Goal: Information Seeking & Learning: Learn about a topic

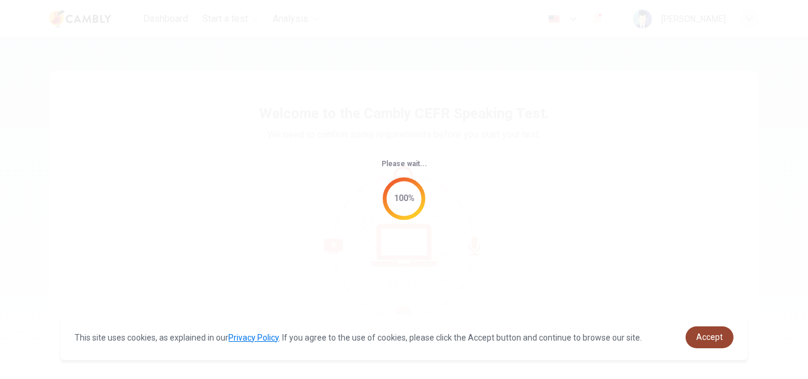
click at [712, 337] on span "Accept" at bounding box center [709, 336] width 27 height 9
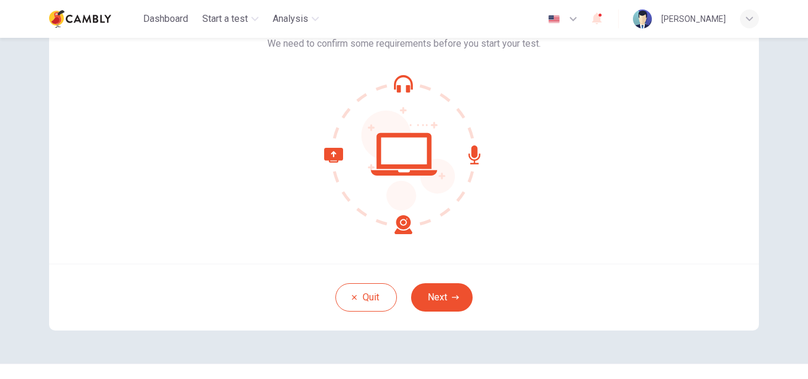
scroll to position [89, 0]
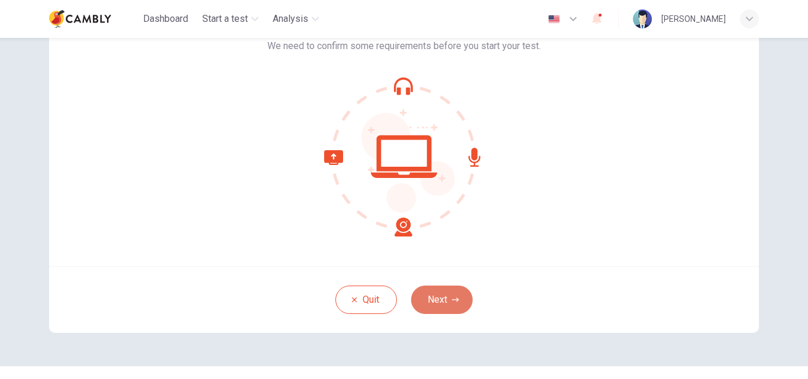
click at [443, 290] on button "Next" at bounding box center [442, 300] width 62 height 28
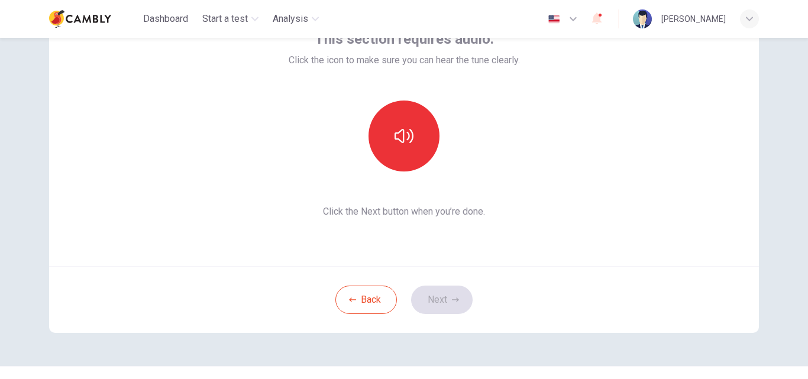
drag, startPoint x: 800, startPoint y: 180, endPoint x: 804, endPoint y: 153, distance: 27.5
click at [804, 153] on div "This section requires audio. Click the icon to make sure you can hear the tune …" at bounding box center [404, 208] width 808 height 341
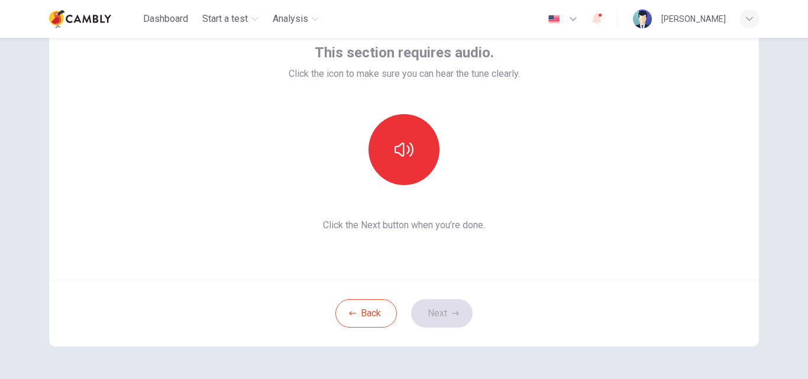
scroll to position [55, 0]
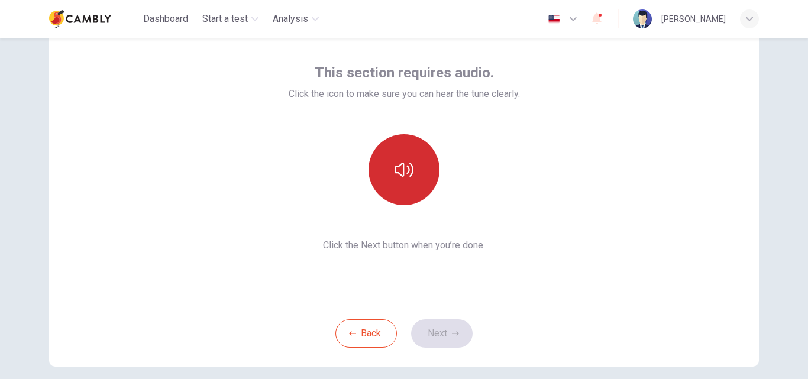
click at [396, 170] on icon "button" at bounding box center [403, 169] width 19 height 19
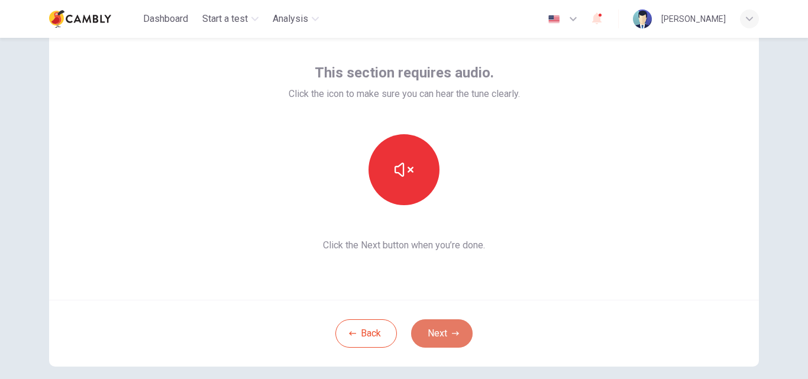
click at [442, 328] on button "Next" at bounding box center [442, 333] width 62 height 28
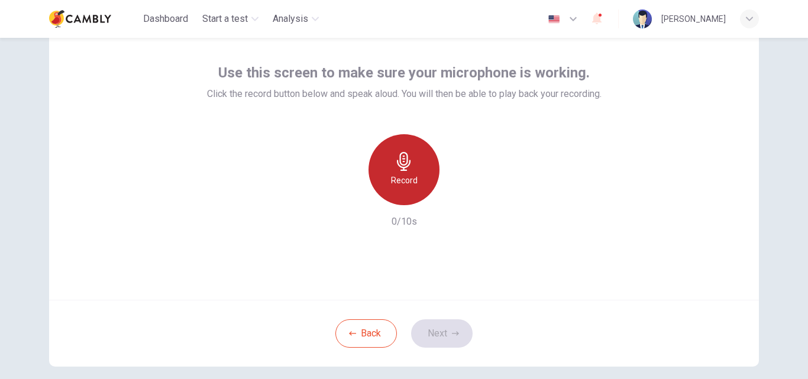
click at [399, 176] on h6 "Record" at bounding box center [404, 180] width 27 height 14
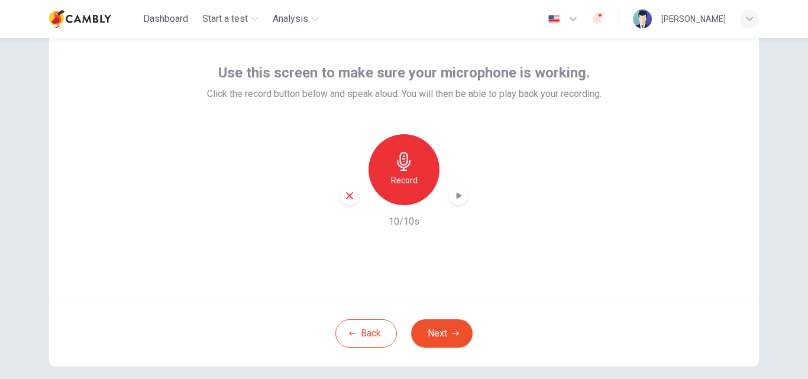
click at [457, 198] on icon "button" at bounding box center [459, 195] width 5 height 7
click at [444, 337] on button "Next" at bounding box center [442, 333] width 62 height 28
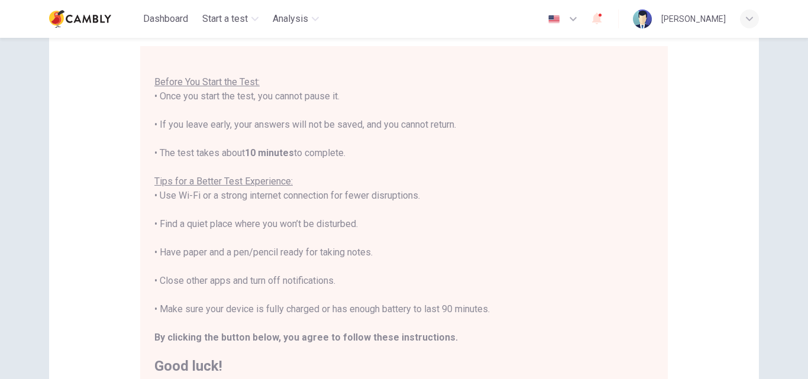
scroll to position [106, 0]
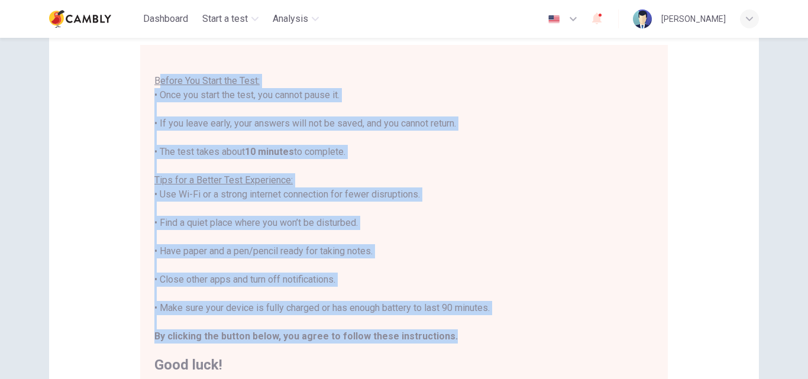
drag, startPoint x: 154, startPoint y: 81, endPoint x: 439, endPoint y: 338, distance: 384.0
click at [439, 338] on div "You are about to start a CEFR Speaking Test . Before You Start the Test: • Once…" at bounding box center [403, 209] width 499 height 326
copy div "efore You Start the Test: • Once you start the test, you cannot pause it. • If …"
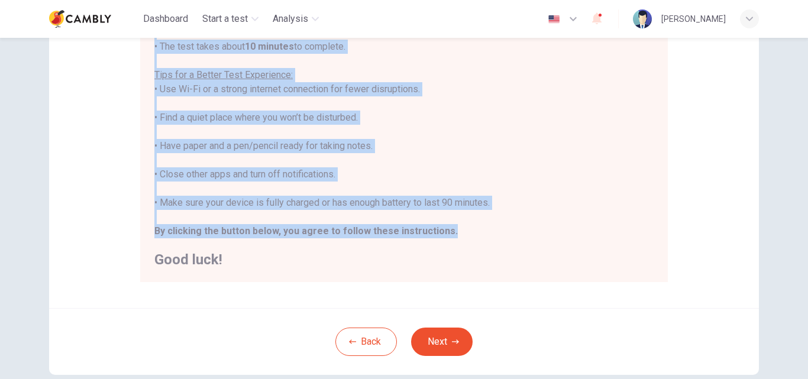
scroll to position [228, 0]
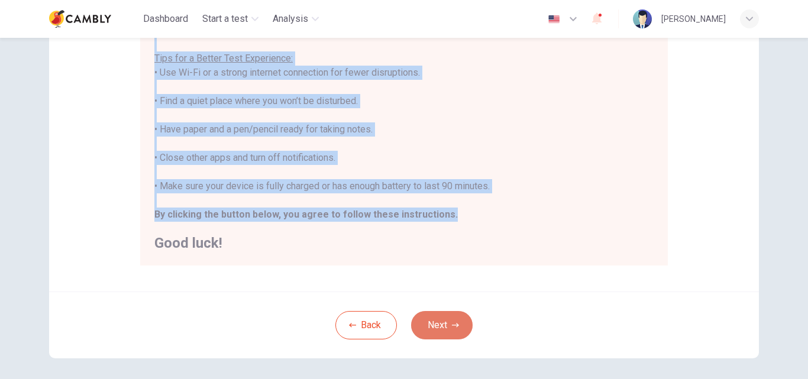
click at [445, 328] on button "Next" at bounding box center [442, 325] width 62 height 28
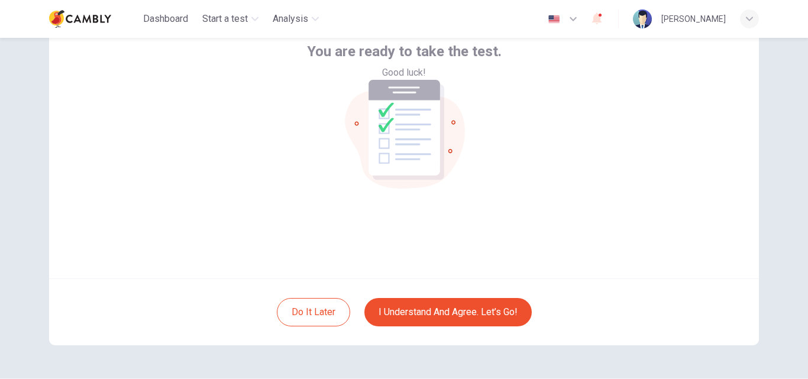
scroll to position [76, 0]
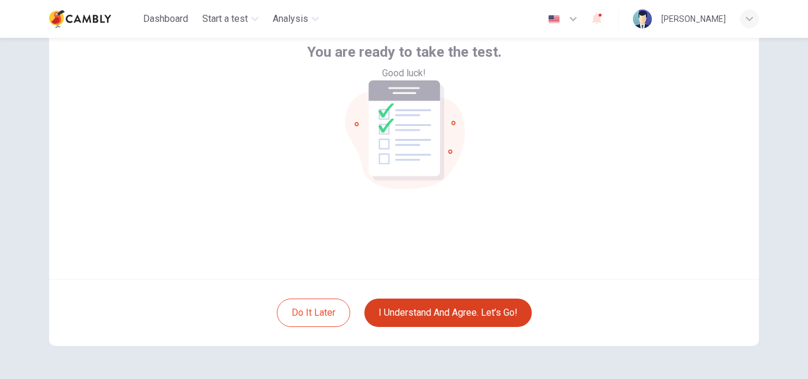
click at [463, 321] on button "I understand and agree. Let’s go!" at bounding box center [447, 313] width 167 height 28
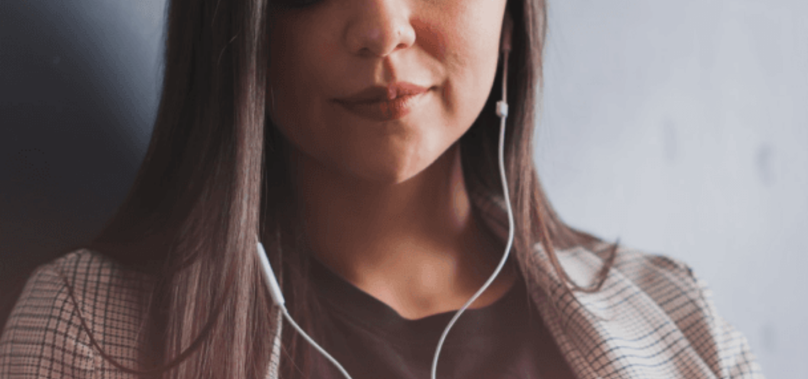
scroll to position [150, 0]
click at [15, 59] on icon "button" at bounding box center [8, 64] width 14 height 11
drag, startPoint x: 83, startPoint y: 98, endPoint x: 289, endPoint y: 208, distance: 234.2
click at [289, 159] on div "The Speaking Test will begin soon. Use a headset if available (recommended for …" at bounding box center [404, 95] width 808 height 128
click at [101, 33] on h1 "Speaking" at bounding box center [404, 40] width 808 height 14
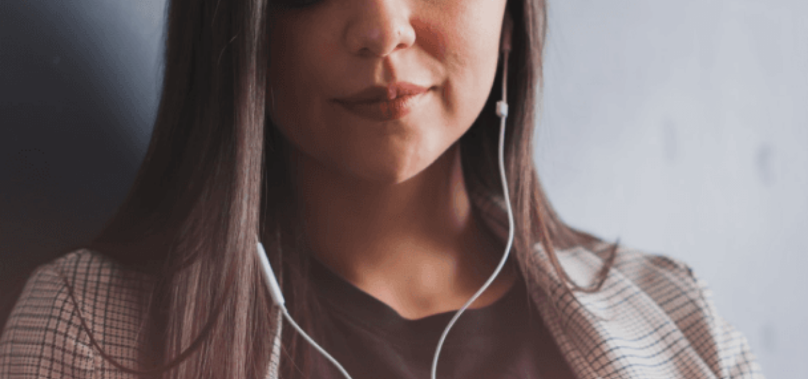
click at [34, 61] on button "Continue" at bounding box center [17, 83] width 34 height 44
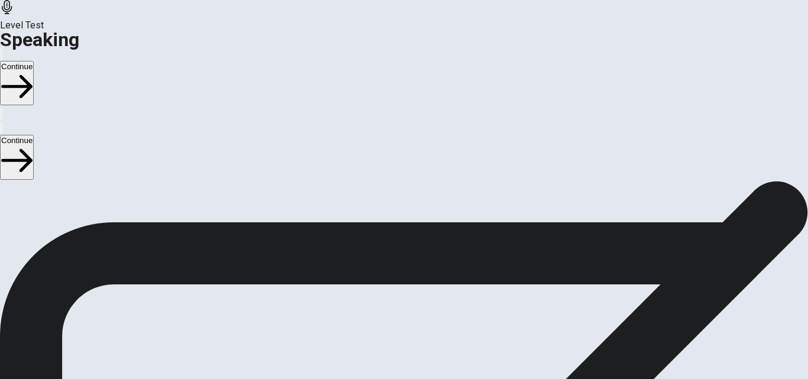
click at [391, 269] on button "Play Audio" at bounding box center [390, 274] width 2 height 11
click at [402, 277] on icon "Record Again" at bounding box center [394, 284] width 14 height 14
click at [425, 234] on div "Stop Recording" at bounding box center [404, 309] width 42 height 150
click at [391, 269] on button "Play Audio" at bounding box center [390, 274] width 2 height 11
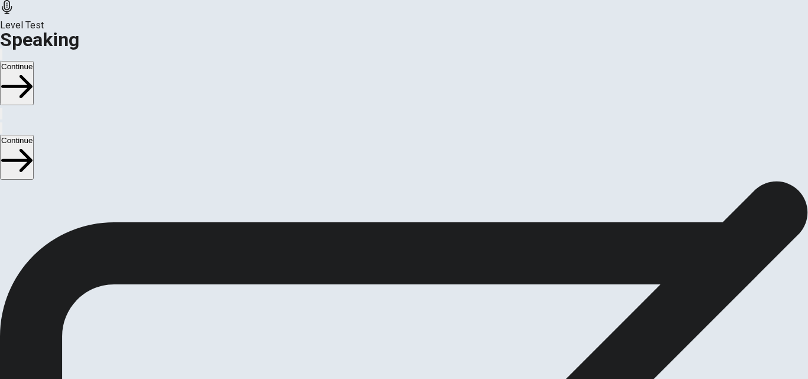
click at [390, 277] on icon "Play Audio" at bounding box center [390, 277] width 0 height 0
click at [34, 61] on button "Continue" at bounding box center [17, 83] width 34 height 44
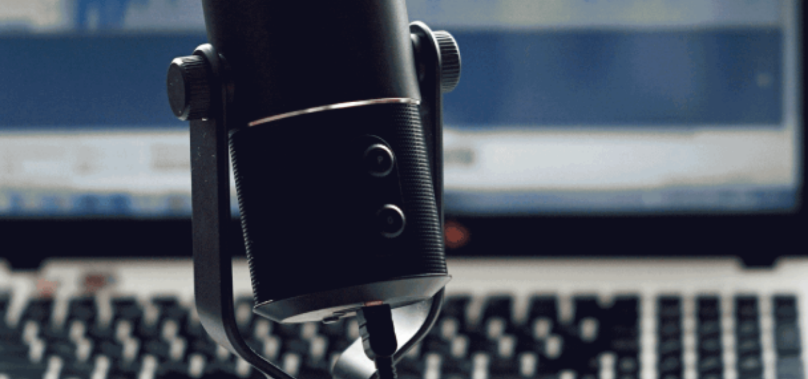
scroll to position [143, 0]
click at [34, 61] on button "Continue" at bounding box center [17, 83] width 34 height 44
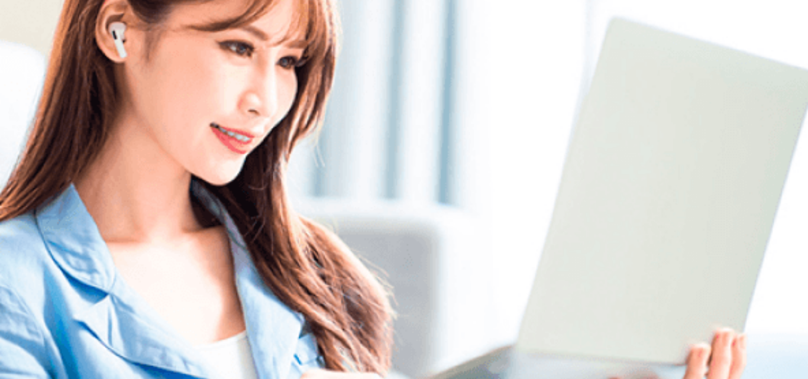
scroll to position [39, 0]
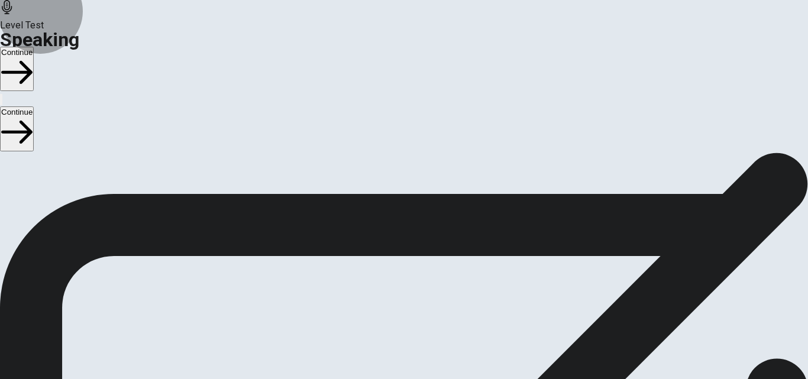
click at [34, 47] on button "Continue" at bounding box center [17, 69] width 34 height 44
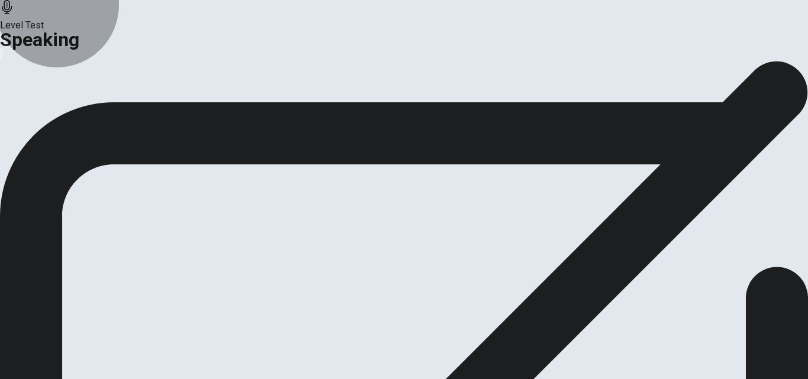
click at [94, 109] on button "Continue" at bounding box center [70, 101] width 48 height 16
